Goal: Task Accomplishment & Management: Manage account settings

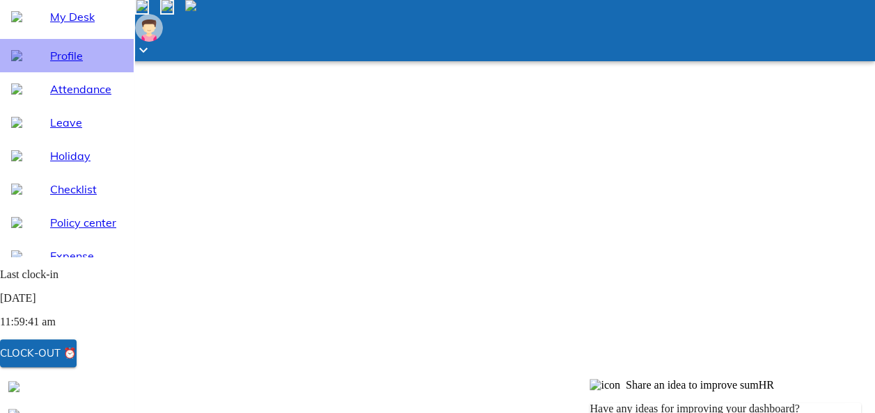
click at [74, 64] on span "Profile" at bounding box center [86, 55] width 72 height 17
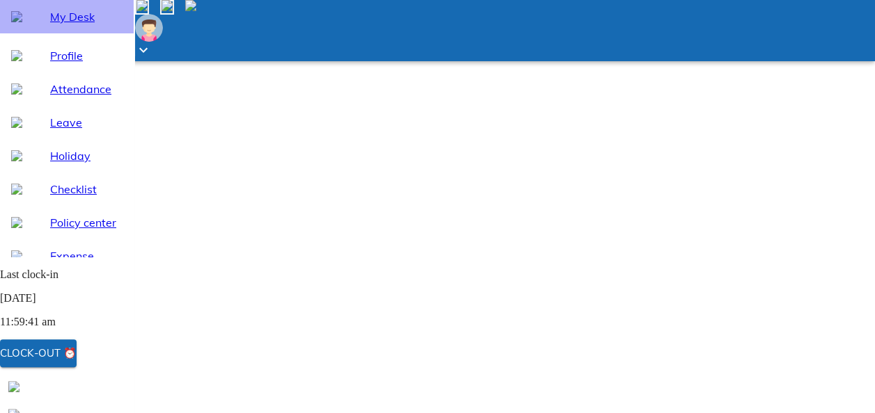
click at [84, 25] on span "My Desk" at bounding box center [86, 16] width 72 height 17
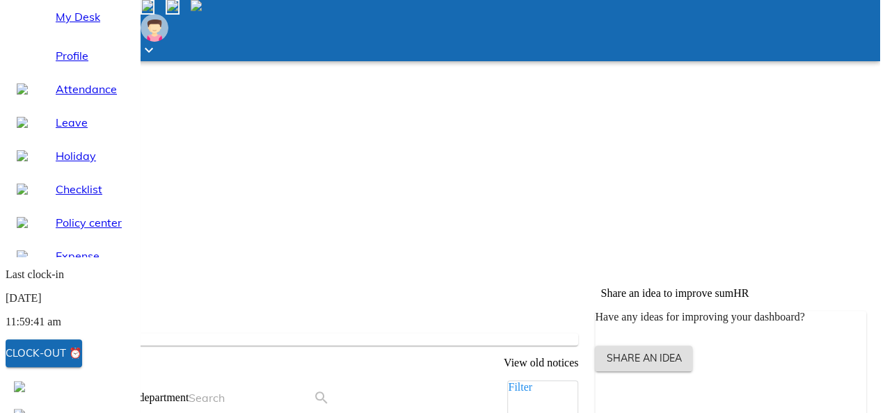
scroll to position [259, 0]
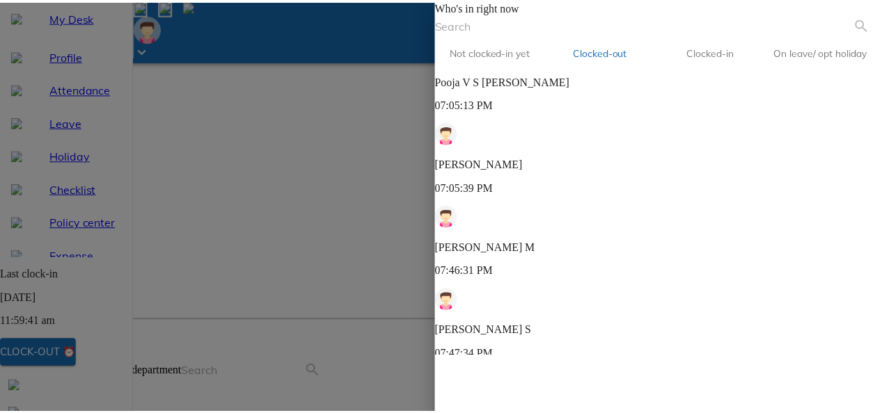
scroll to position [0, 0]
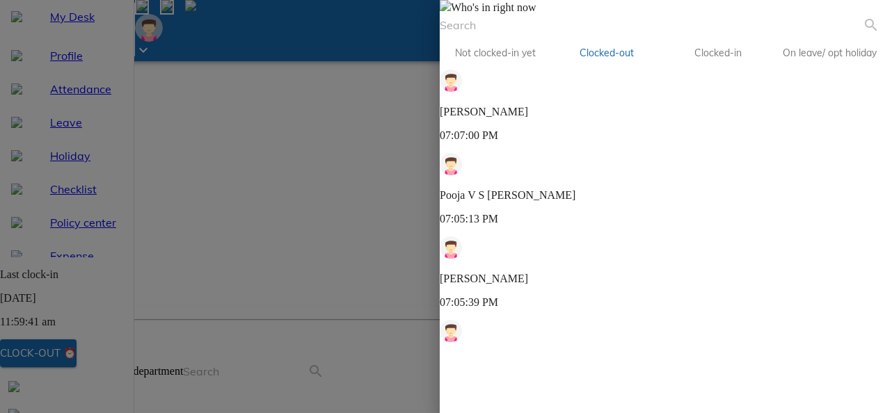
click at [451, 13] on span at bounding box center [445, 7] width 11 height 12
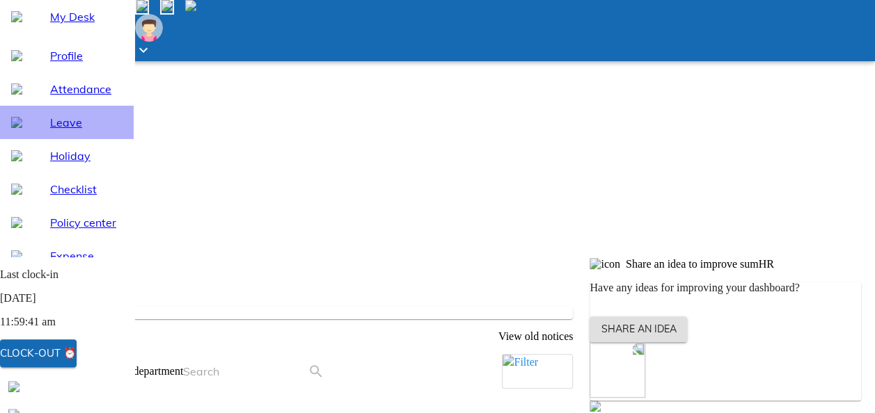
click at [65, 131] on span "Leave" at bounding box center [86, 122] width 72 height 17
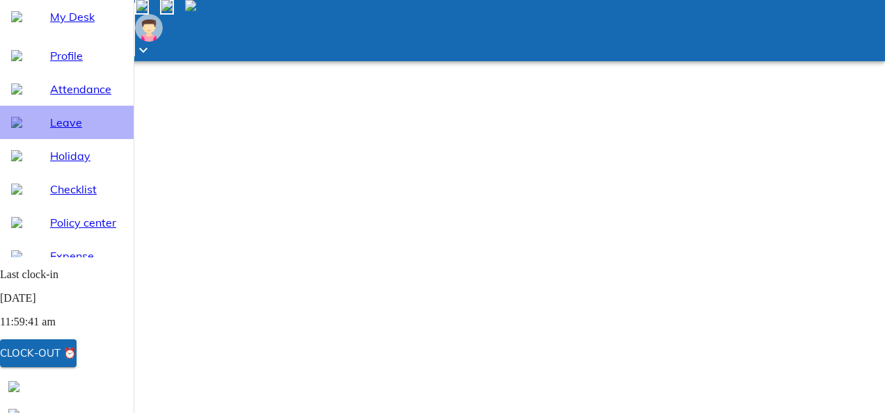
select select "10"
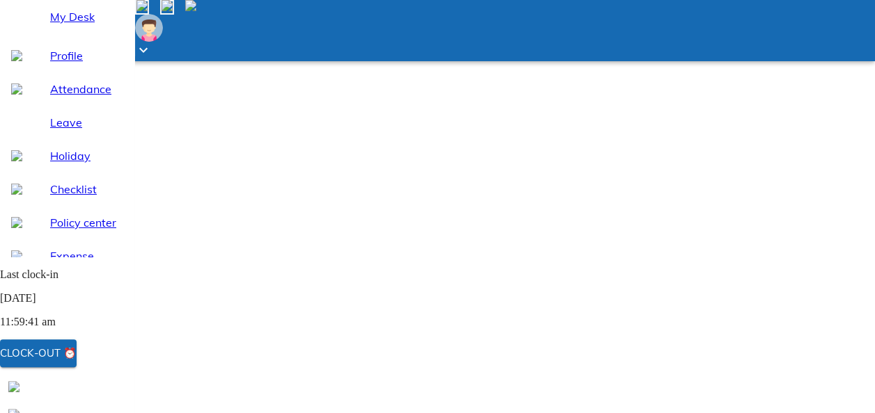
scroll to position [161, 0]
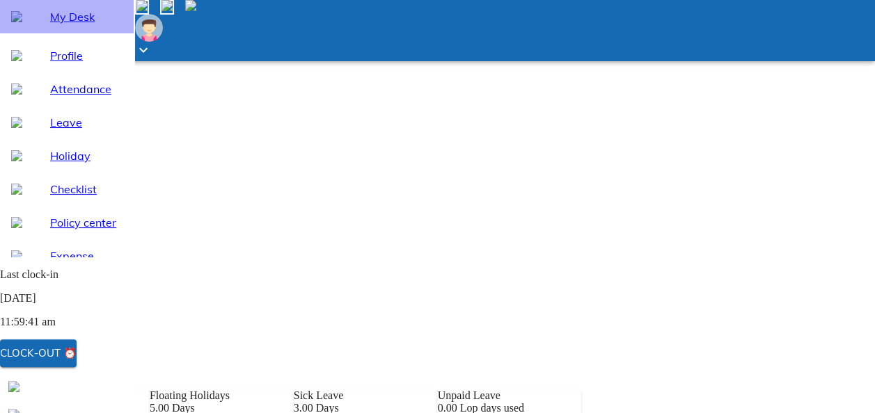
click at [61, 25] on span "My Desk" at bounding box center [86, 16] width 72 height 17
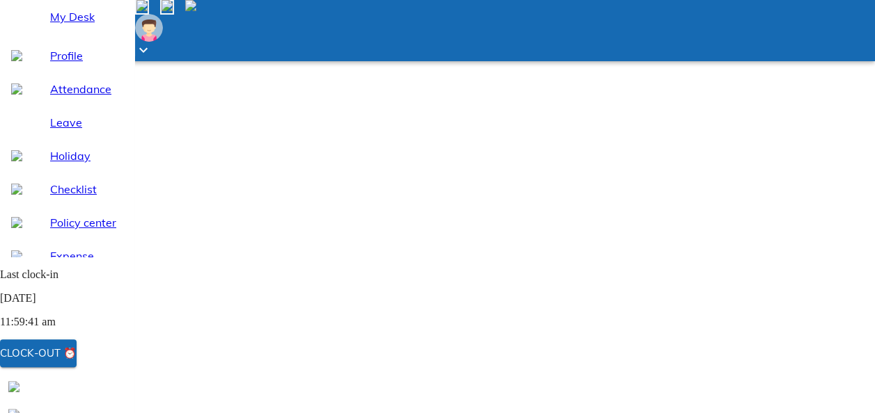
scroll to position [161, 0]
